Goal: Check status: Check status

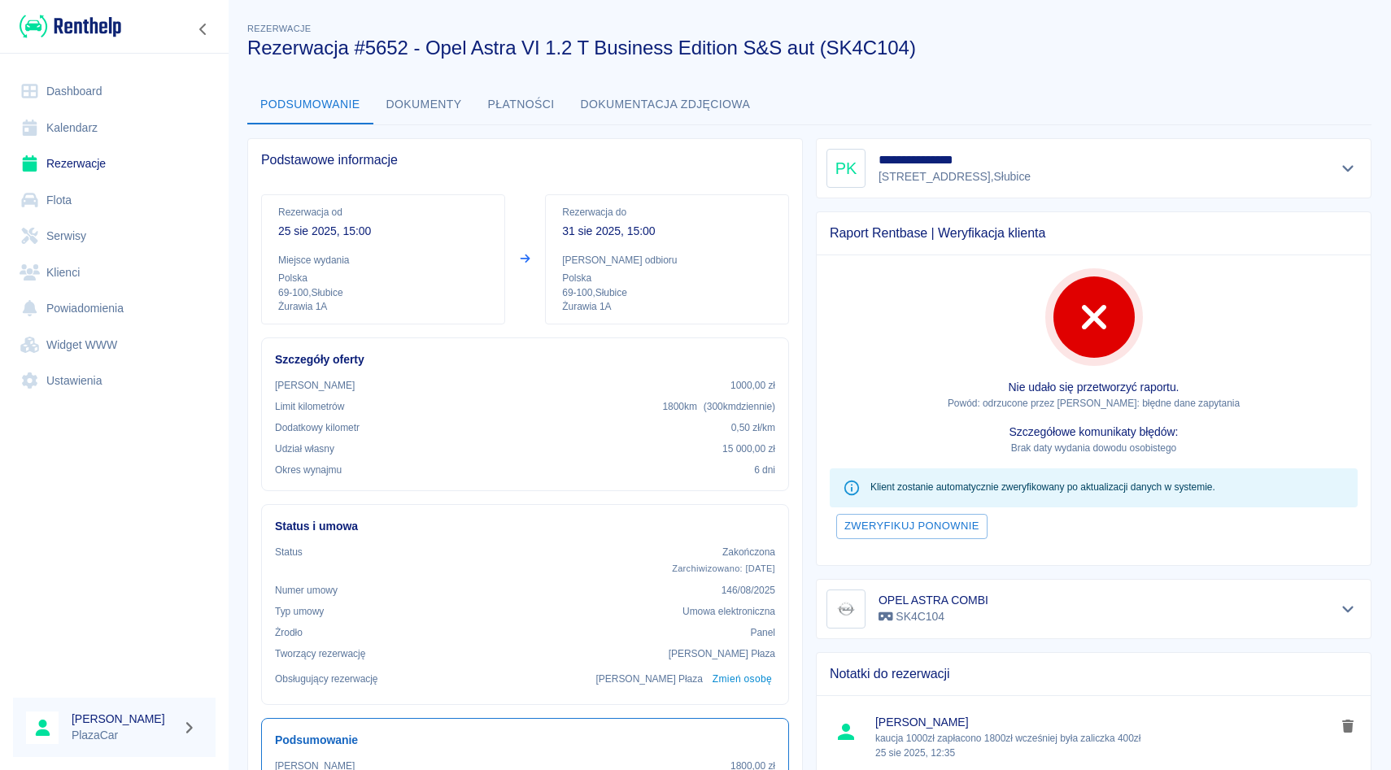
scroll to position [362, 0]
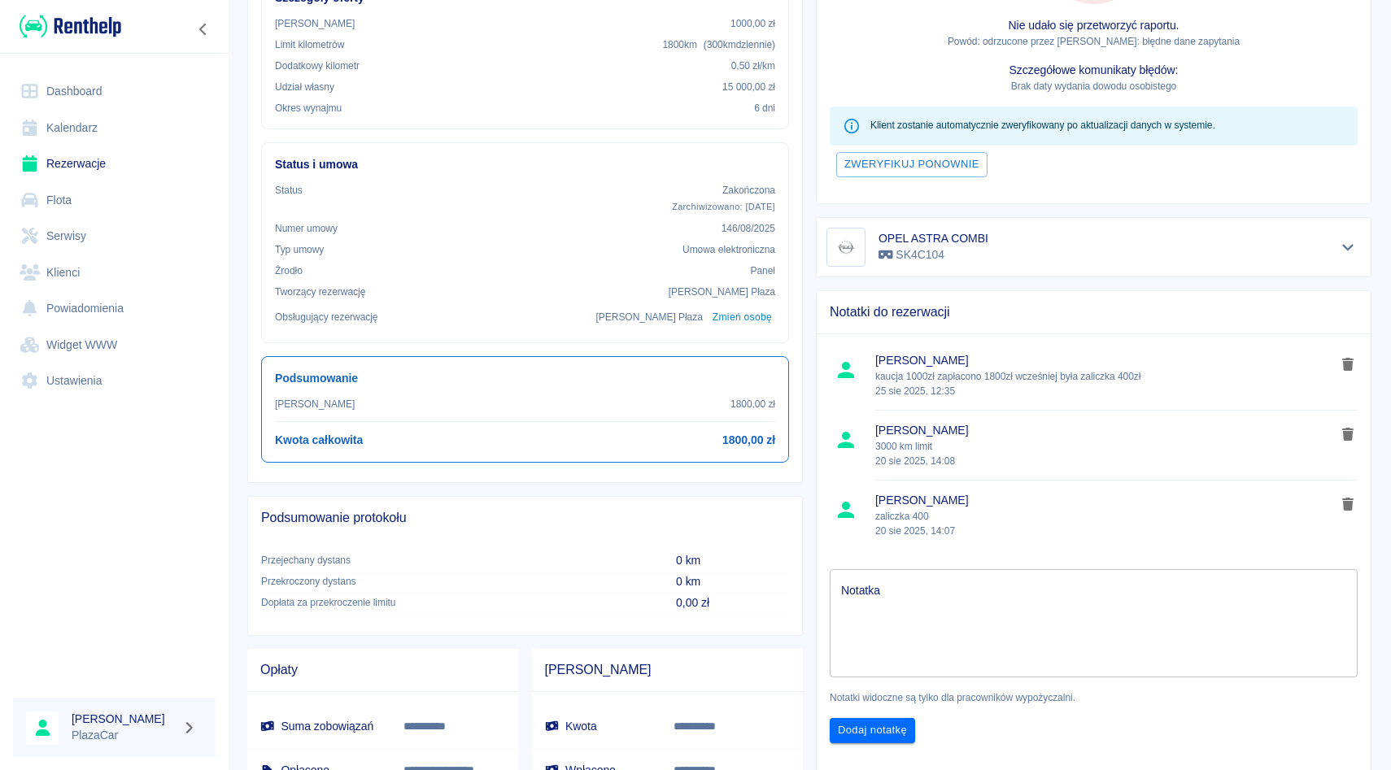
click at [93, 172] on link "Rezerwacje" at bounding box center [114, 164] width 203 height 37
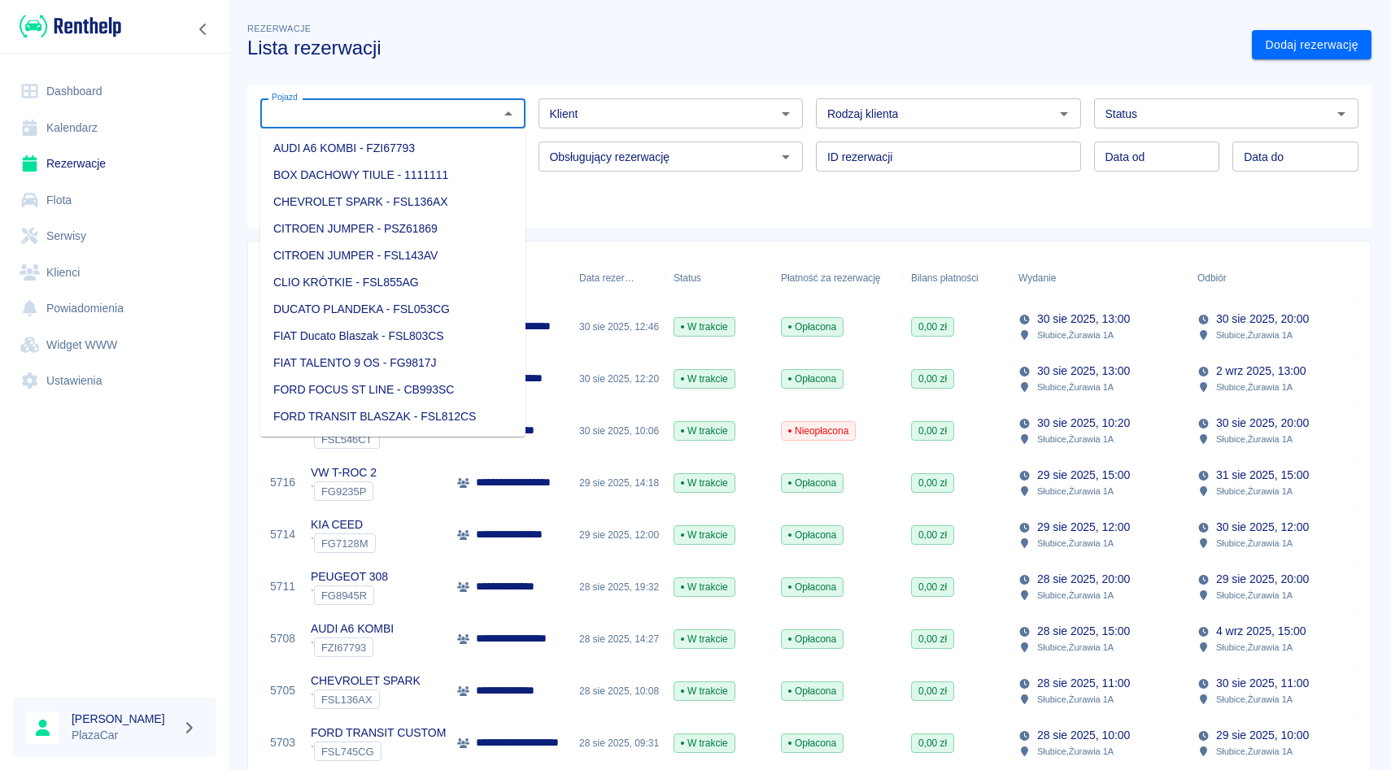
click at [406, 118] on input "Pojazd" at bounding box center [379, 113] width 229 height 20
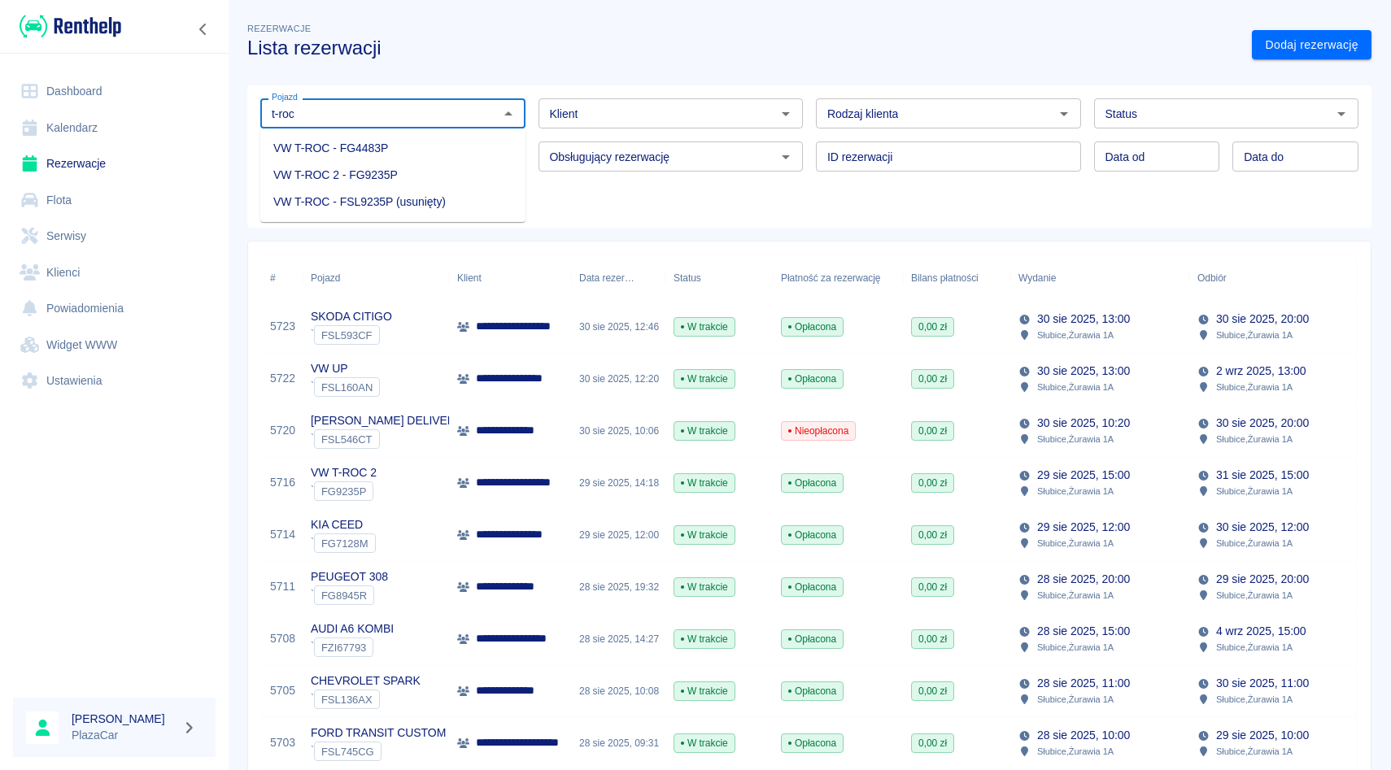
click at [314, 140] on li "VW T-ROC - FG4483P" at bounding box center [392, 148] width 265 height 27
type input "VW T-ROC - FG4483P"
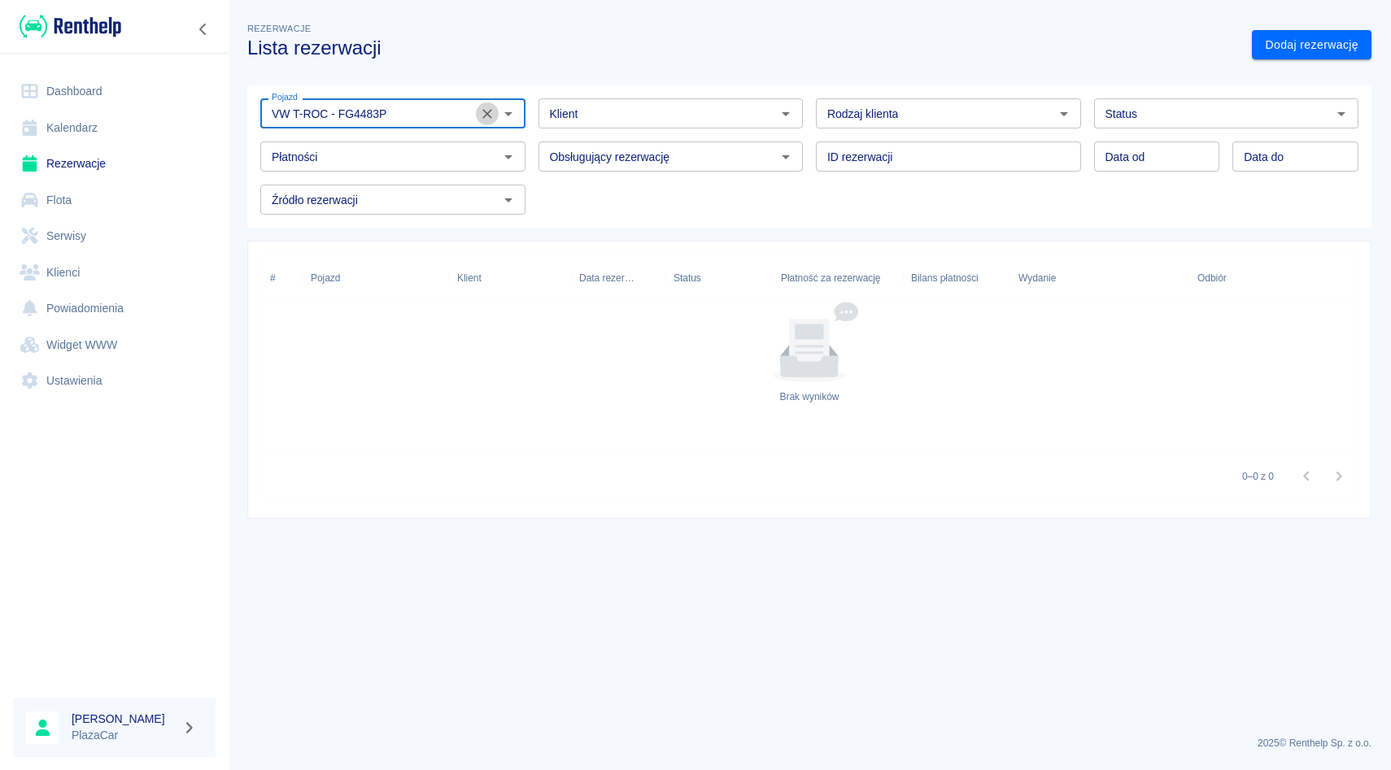
click at [484, 115] on icon "Wyczyść" at bounding box center [487, 114] width 10 height 10
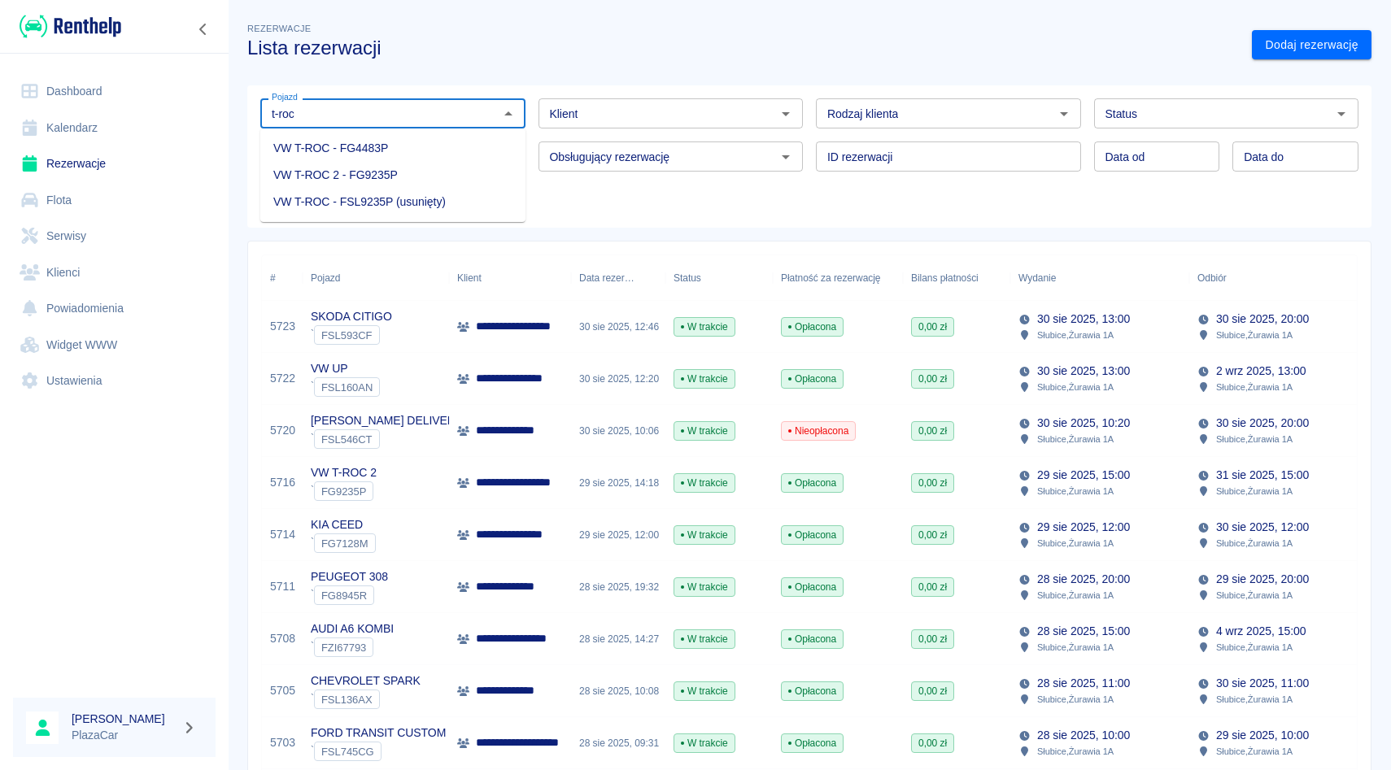
click at [399, 171] on li "VW T-ROC 2 - FG9235P" at bounding box center [392, 175] width 265 height 27
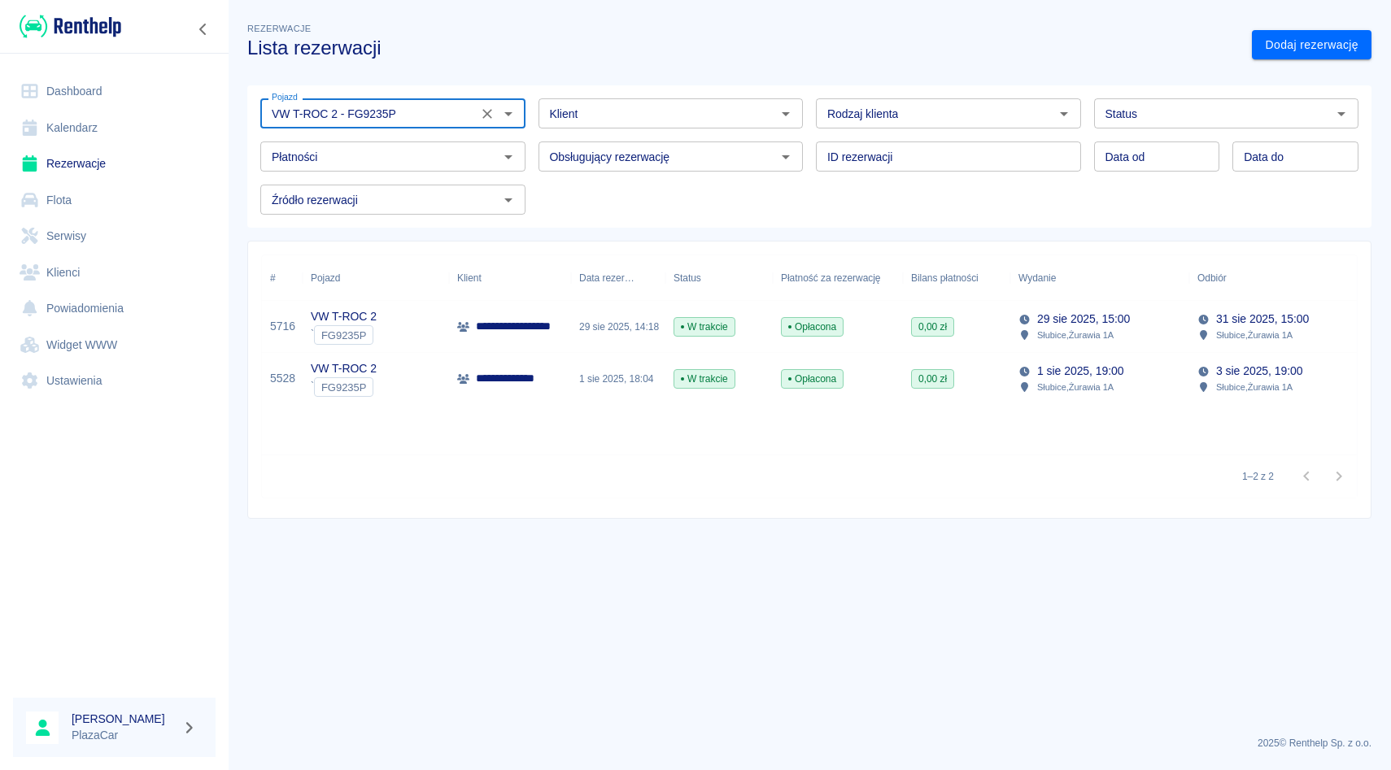
type input "VW T-ROC 2 - FG9235P"
click at [496, 323] on p "**********" at bounding box center [523, 326] width 95 height 17
